Goal: Task Accomplishment & Management: Manage account settings

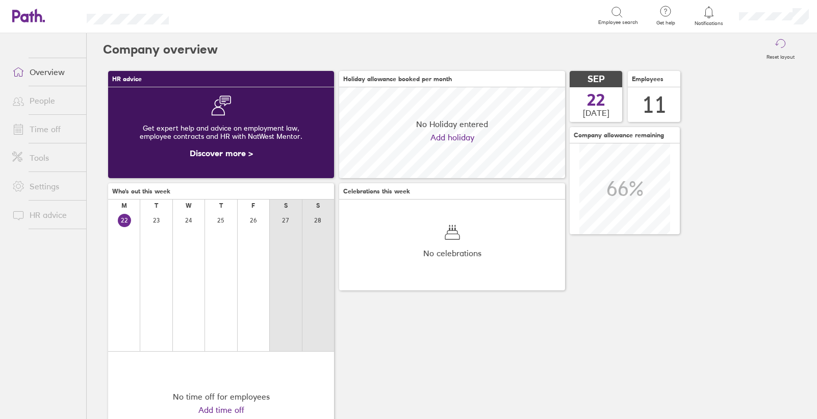
scroll to position [91, 226]
click at [712, 15] on icon at bounding box center [708, 12] width 9 height 12
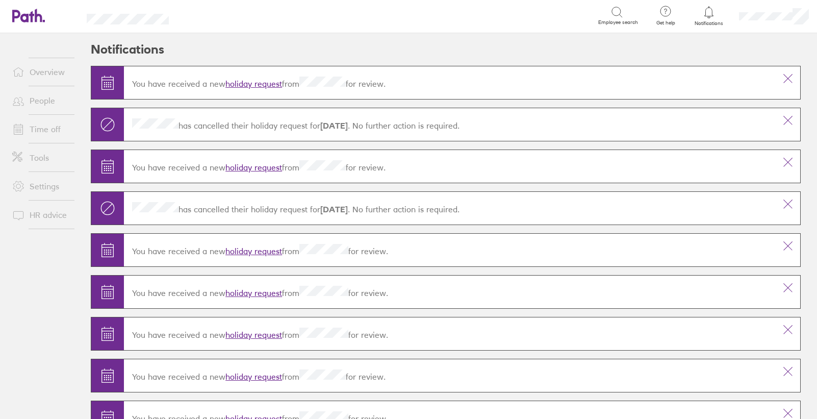
click at [248, 83] on link "holiday request" at bounding box center [253, 84] width 57 height 10
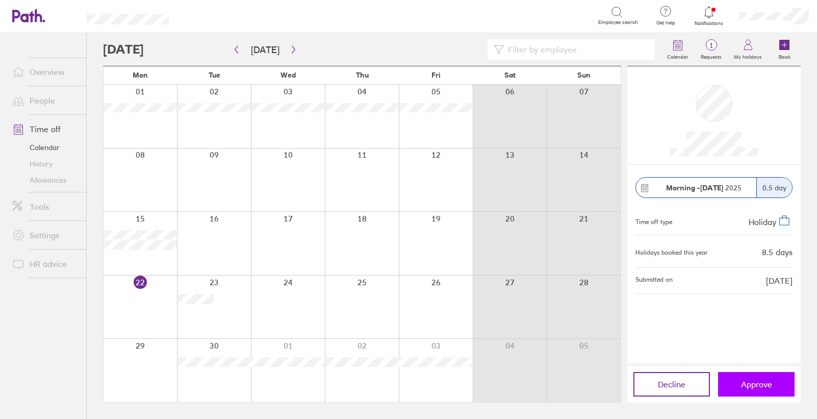
click at [755, 387] on span "Approve" at bounding box center [756, 383] width 31 height 9
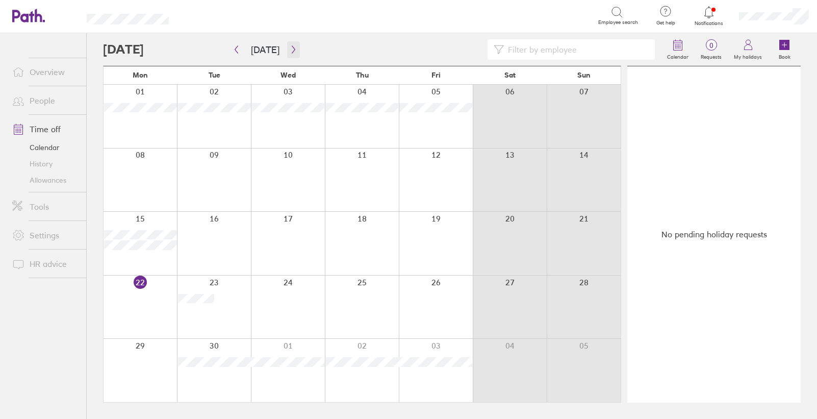
click at [292, 49] on icon "button" at bounding box center [294, 49] width 8 height 8
